Goal: Find specific page/section: Find specific page/section

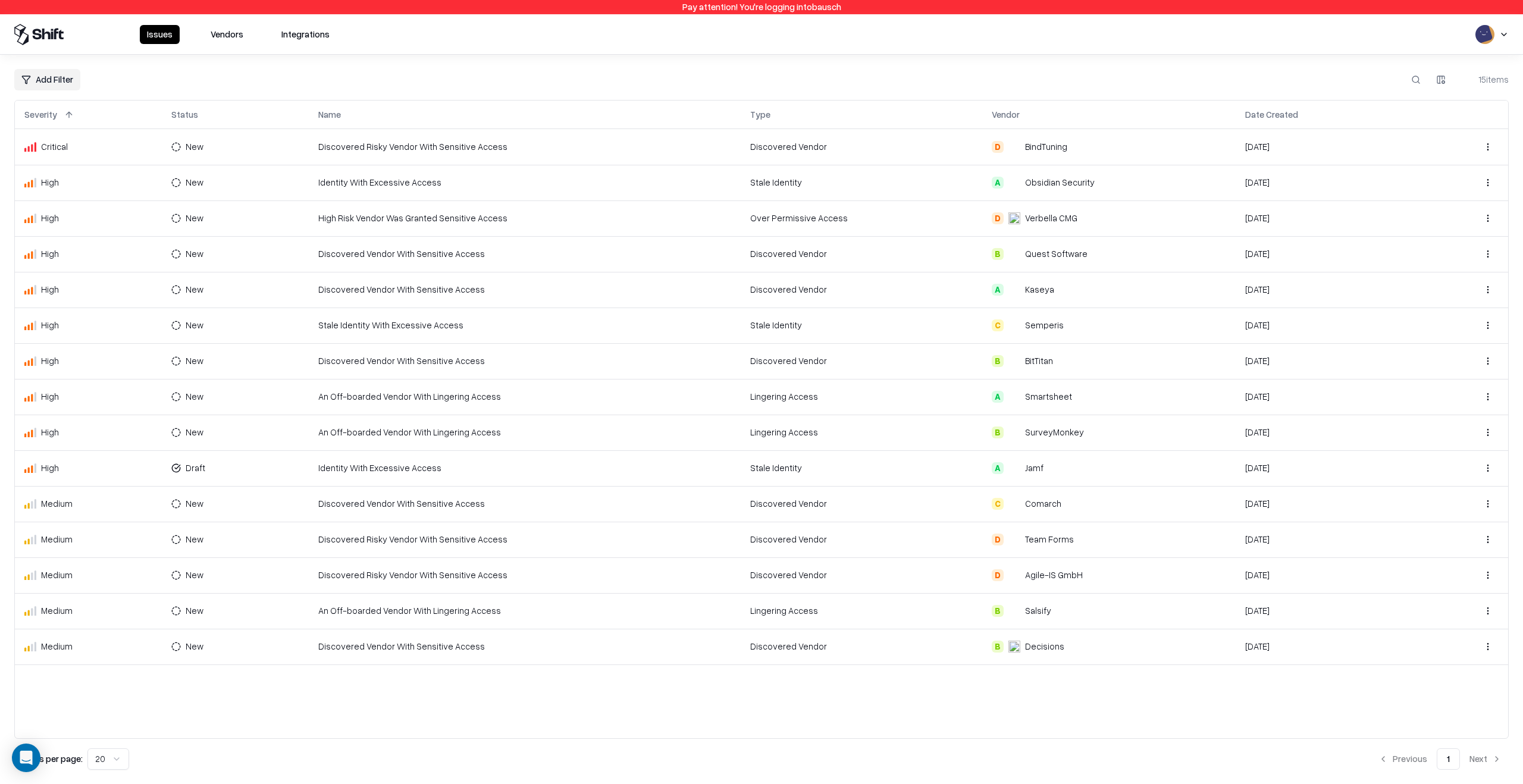
click at [235, 33] on button "Vendors" at bounding box center [226, 35] width 47 height 19
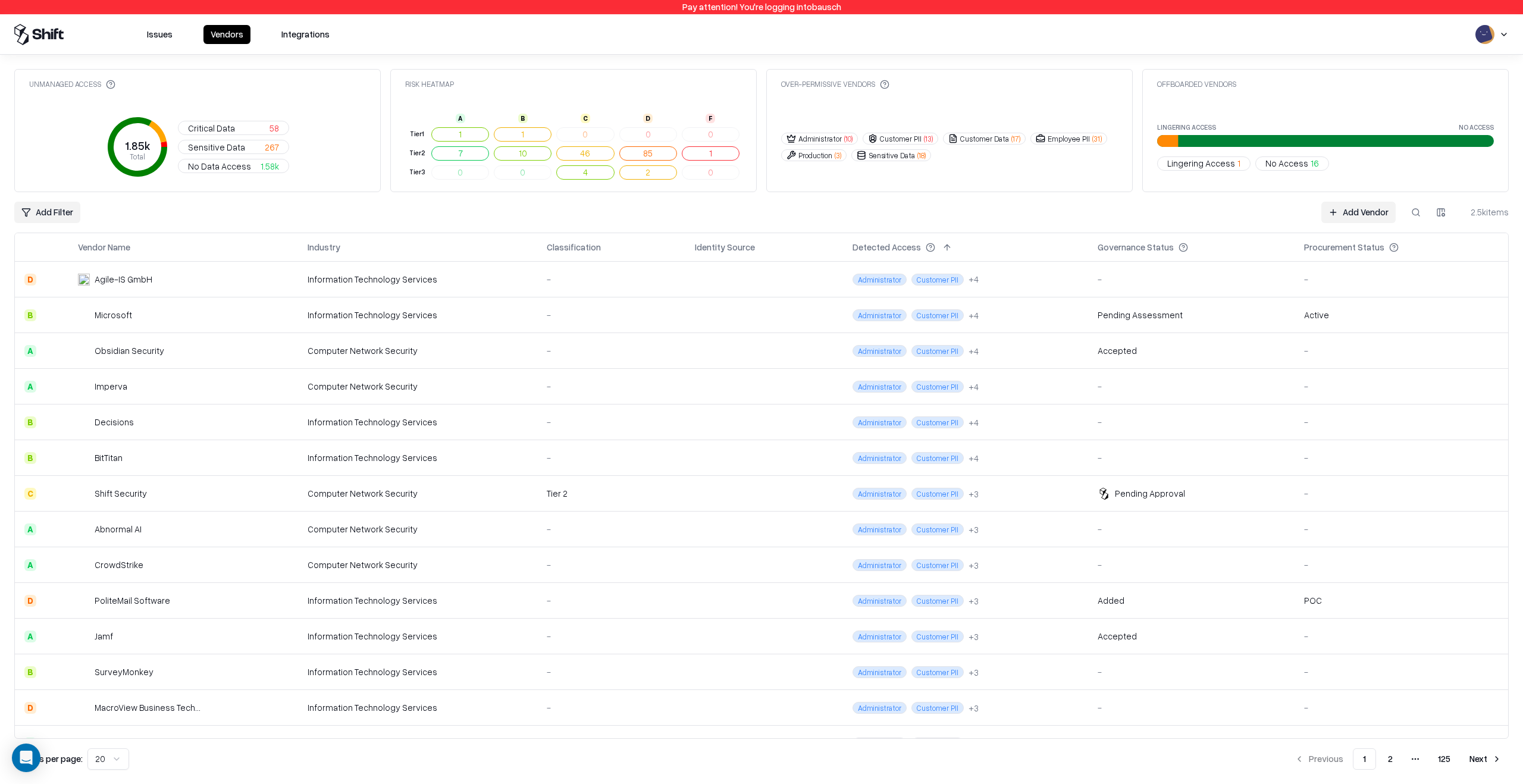
click at [1210, 164] on span "Lingering Access" at bounding box center [1201, 163] width 67 height 13
